Goal: Task Accomplishment & Management: Use online tool/utility

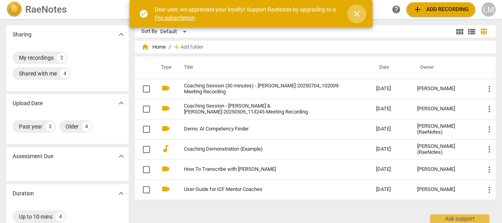
click at [361, 12] on span "close" at bounding box center [356, 13] width 9 height 9
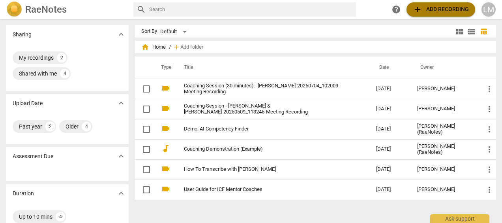
click at [430, 12] on span "add Add recording" at bounding box center [441, 9] width 56 height 9
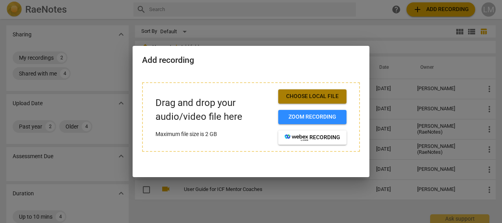
click at [305, 96] on span "Choose local file" at bounding box center [313, 96] width 56 height 8
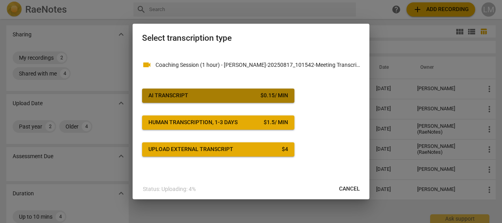
click at [237, 94] on span "AI Transcript $ 0.15 / min" at bounding box center [218, 96] width 140 height 8
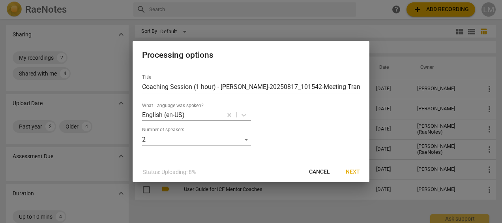
click at [355, 172] on span "Next" at bounding box center [353, 172] width 14 height 8
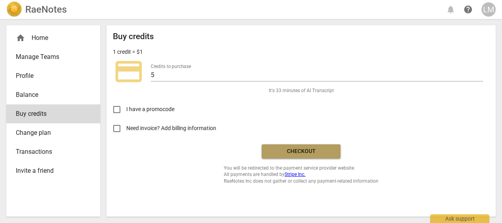
click at [311, 152] on span "Checkout" at bounding box center [301, 151] width 66 height 8
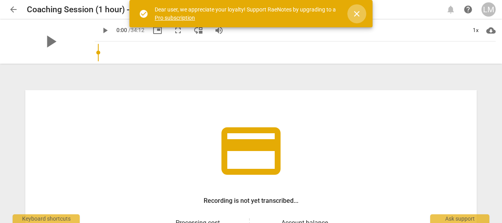
click at [357, 13] on span "close" at bounding box center [356, 13] width 9 height 9
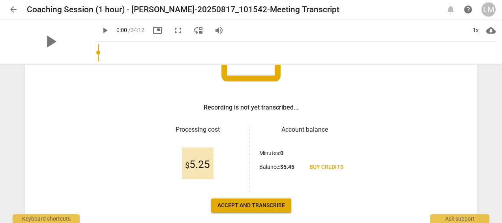
scroll to position [100, 0]
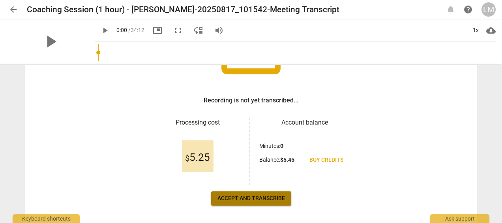
click at [240, 199] on span "Accept and transcribe" at bounding box center [250, 198] width 67 height 8
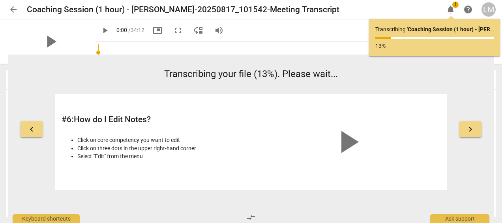
click at [240, 199] on div "keyboard_arrow_left Transcribing your file (13%). Please wait... # 6 : How do I…" at bounding box center [251, 136] width 486 height 165
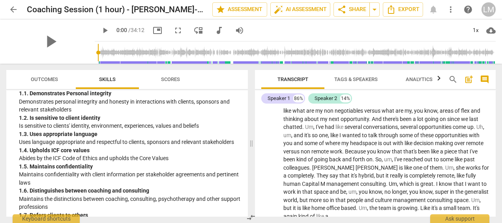
scroll to position [0, 0]
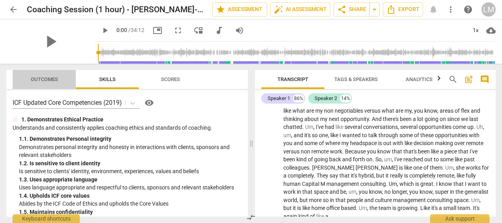
click at [50, 79] on span "Outcomes" at bounding box center [44, 79] width 27 height 6
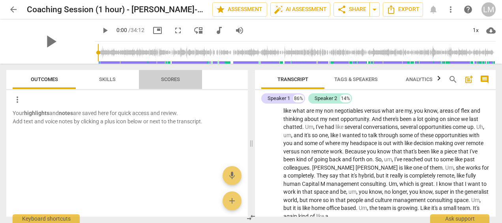
click at [178, 80] on span "Scores" at bounding box center [170, 79] width 19 height 6
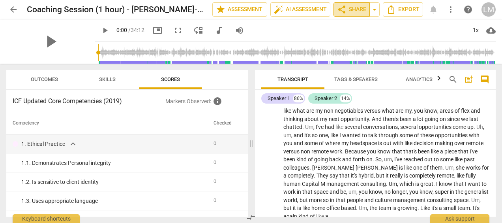
click at [360, 13] on span "share Share" at bounding box center [351, 9] width 29 height 9
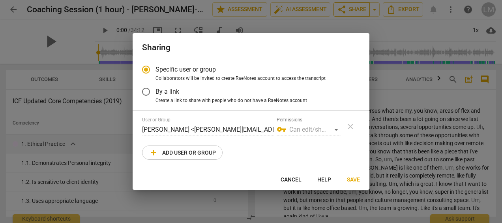
radio input "false"
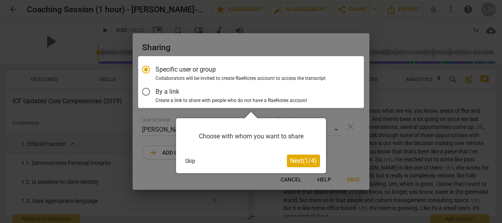
click at [146, 93] on div at bounding box center [251, 82] width 226 height 52
click at [187, 161] on button "Skip" at bounding box center [190, 161] width 17 height 12
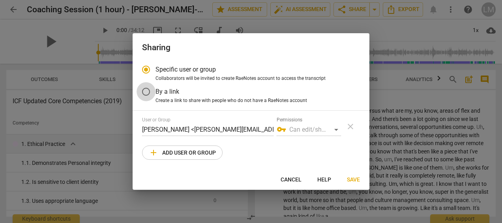
click at [146, 92] on input "By a link" at bounding box center [146, 91] width 19 height 19
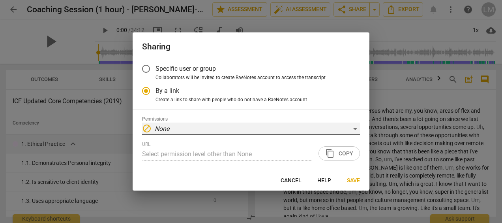
click at [279, 126] on div "block None" at bounding box center [251, 128] width 218 height 13
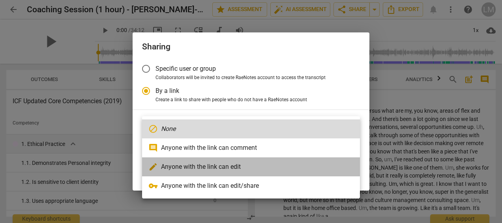
click at [258, 168] on li "edit Anyone with the link can edit" at bounding box center [251, 166] width 218 height 19
radio input "false"
type input "https://app.raenotes.com/meeting/2078cd6d5baa4d589df6990d48b2790d?success=5"
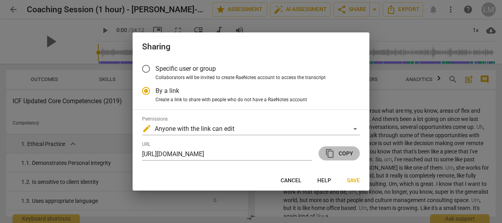
click at [342, 152] on span "content_copy Copy" at bounding box center [339, 152] width 28 height 9
click at [354, 182] on span "Save" at bounding box center [353, 180] width 13 height 8
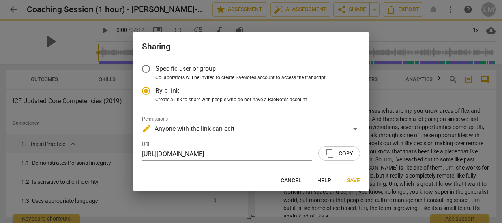
radio input "false"
